Goal: Communication & Community: Ask a question

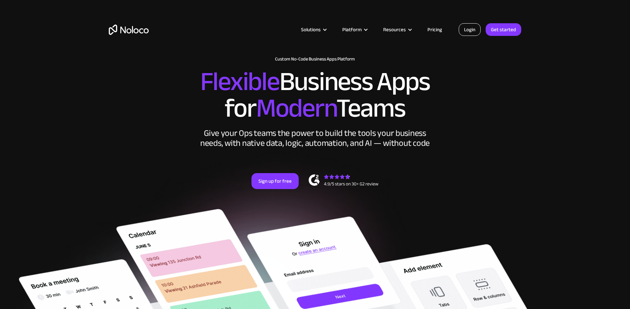
click at [468, 33] on link "Login" at bounding box center [470, 29] width 22 height 13
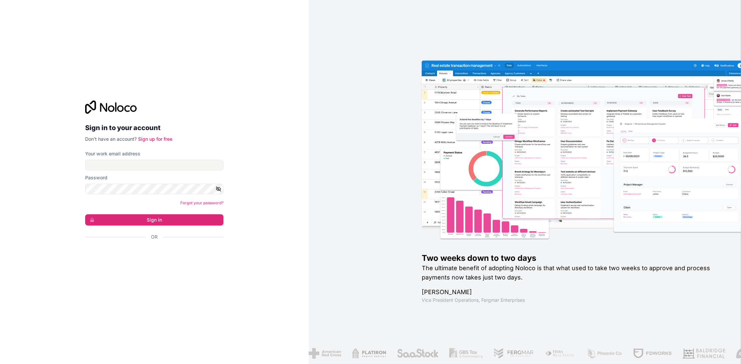
click at [181, 249] on div "Sign in with Google. Opens in new tab" at bounding box center [151, 254] width 133 height 15
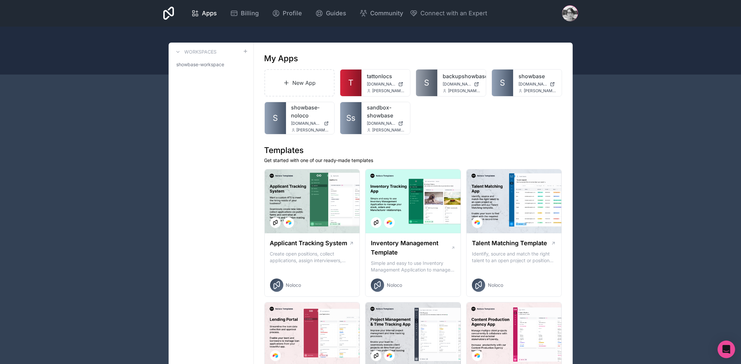
click at [724, 349] on icon "Open Intercom Messenger" at bounding box center [726, 349] width 8 height 9
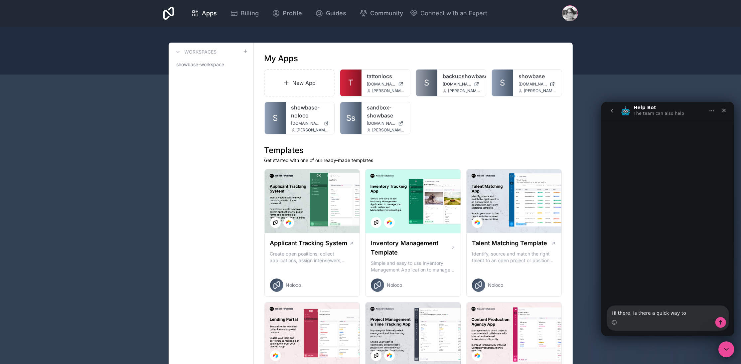
drag, startPoint x: 631, startPoint y: 309, endPoint x: 686, endPoint y: 315, distance: 55.5
click at [633, 309] on textarea "Hi there, Is there a quick way to" at bounding box center [668, 310] width 122 height 11
click at [722, 312] on textarea "Hi there, I have made a new table item that is a status instead of a tick box, …" at bounding box center [668, 304] width 122 height 25
type textarea "Hi there, I have made a new table item that is a status instead of a tick box, …"
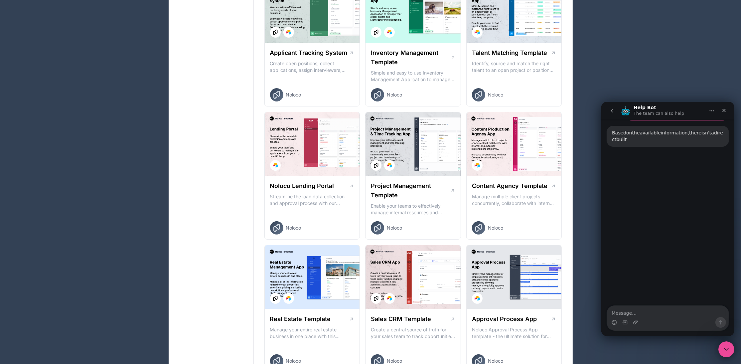
scroll to position [306, 0]
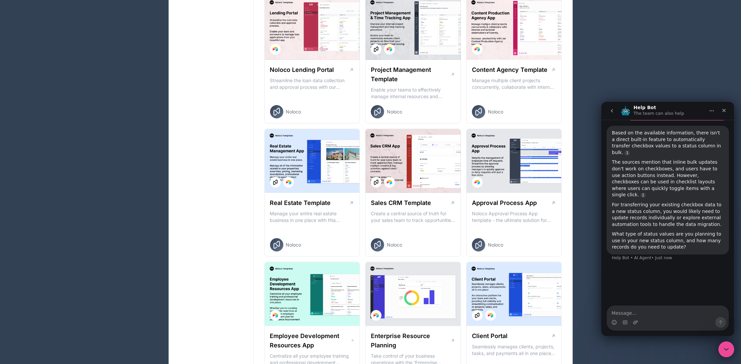
click at [673, 231] on div "What type of status values are you planning to use in your new status column, a…" at bounding box center [668, 241] width 112 height 20
click at [685, 231] on div "What type of status values are you planning to use in your new status column, a…" at bounding box center [668, 241] width 112 height 20
drag, startPoint x: 685, startPoint y: 225, endPoint x: 682, endPoint y: 209, distance: 15.5
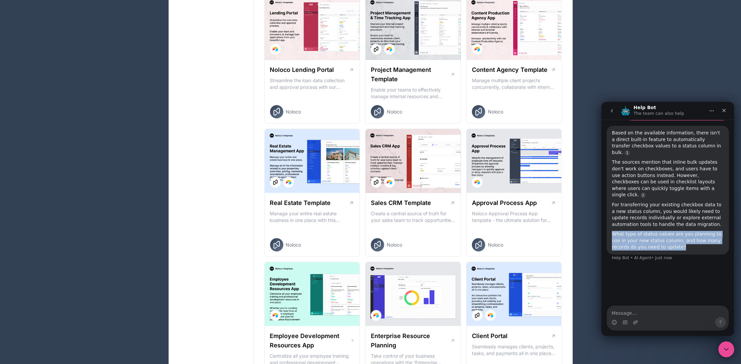
click at [682, 209] on div "Based on the available information, there isn't a direct built-in feature to au…" at bounding box center [668, 189] width 112 height 121
click at [682, 231] on div "What type of status values are you planning to use in your new status column, a…" at bounding box center [668, 241] width 112 height 20
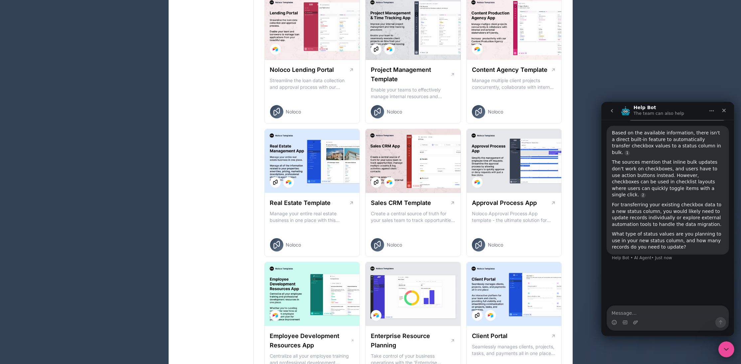
click at [686, 231] on div "What type of status values are you planning to use in your new status column, a…" at bounding box center [668, 241] width 112 height 20
click at [689, 231] on div "What type of status values are you planning to use in your new status column, a…" at bounding box center [668, 241] width 112 height 20
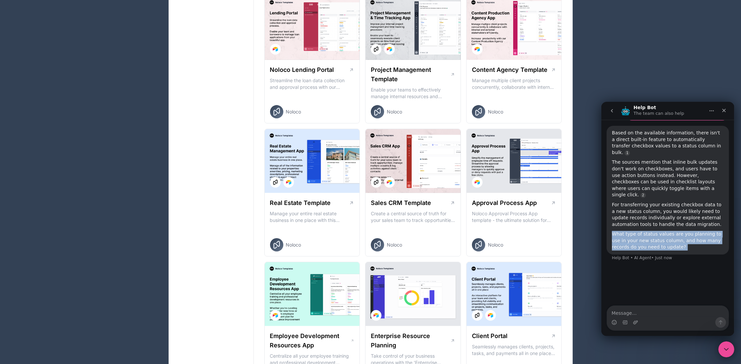
click at [689, 231] on div "What type of status values are you planning to use in your new status column, a…" at bounding box center [668, 241] width 112 height 20
click at [695, 231] on div "What type of status values are you planning to use in your new status column, a…" at bounding box center [668, 241] width 112 height 20
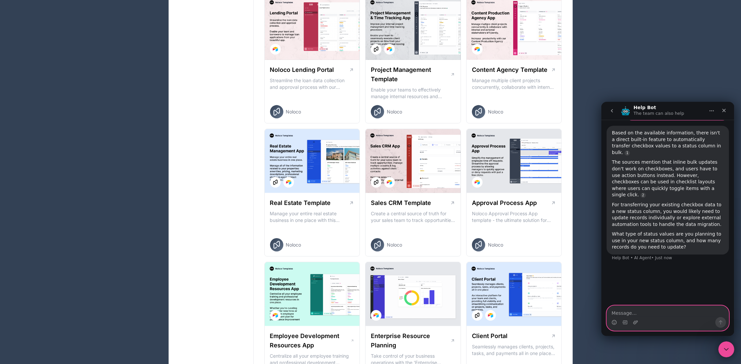
click at [647, 311] on textarea "Message…" at bounding box center [668, 310] width 122 height 11
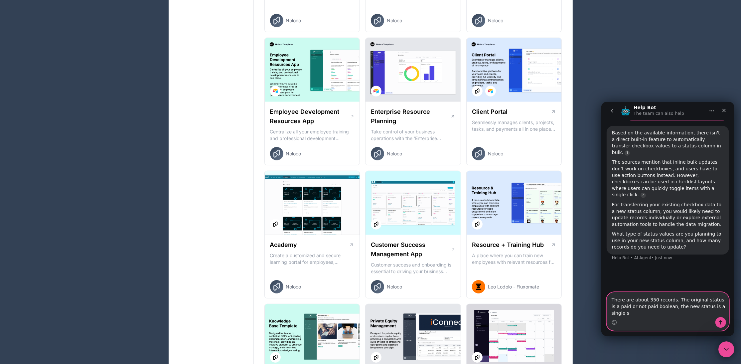
scroll to position [547, 0]
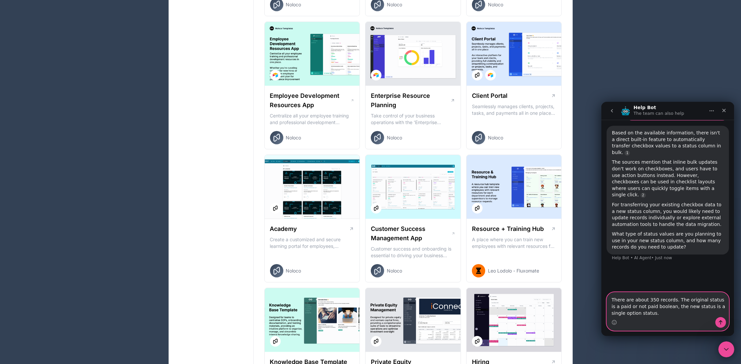
click at [708, 299] on textarea "There are about 350 records. The original status is a paid or not paid boolean,…" at bounding box center [668, 304] width 122 height 25
click at [694, 304] on textarea "There are about 350 records. The original field is a paid or not paid boolean, …" at bounding box center [668, 304] width 122 height 25
click at [656, 315] on textarea "There are about 350 records. The original field is a paid or not paid boolean, …" at bounding box center [668, 304] width 122 height 25
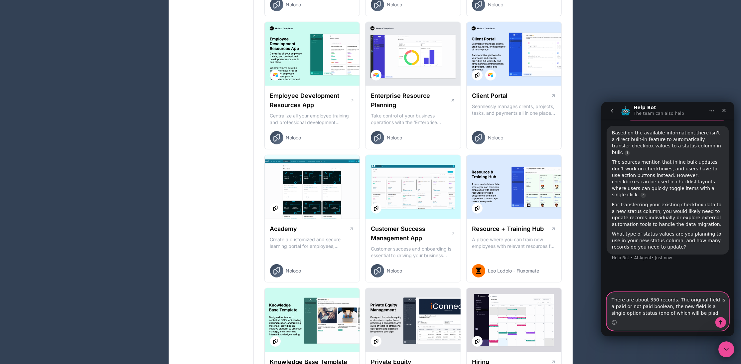
type textarea "There are about 350 records. The original field is a paid or not paid boolean, …"
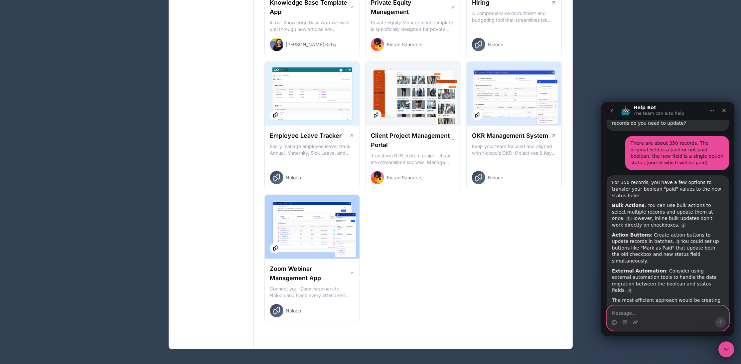
scroll to position [210, 0]
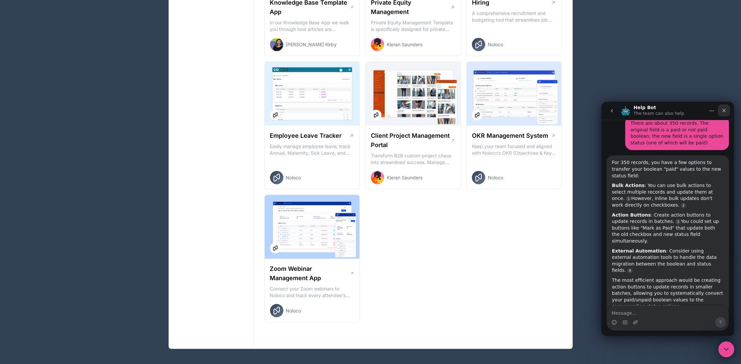
click at [726, 111] on icon "Close" at bounding box center [723, 109] width 5 height 5
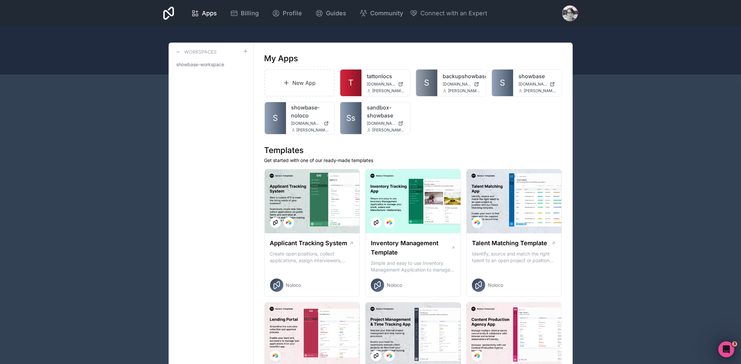
scroll to position [0, 0]
